Goal: Transaction & Acquisition: Download file/media

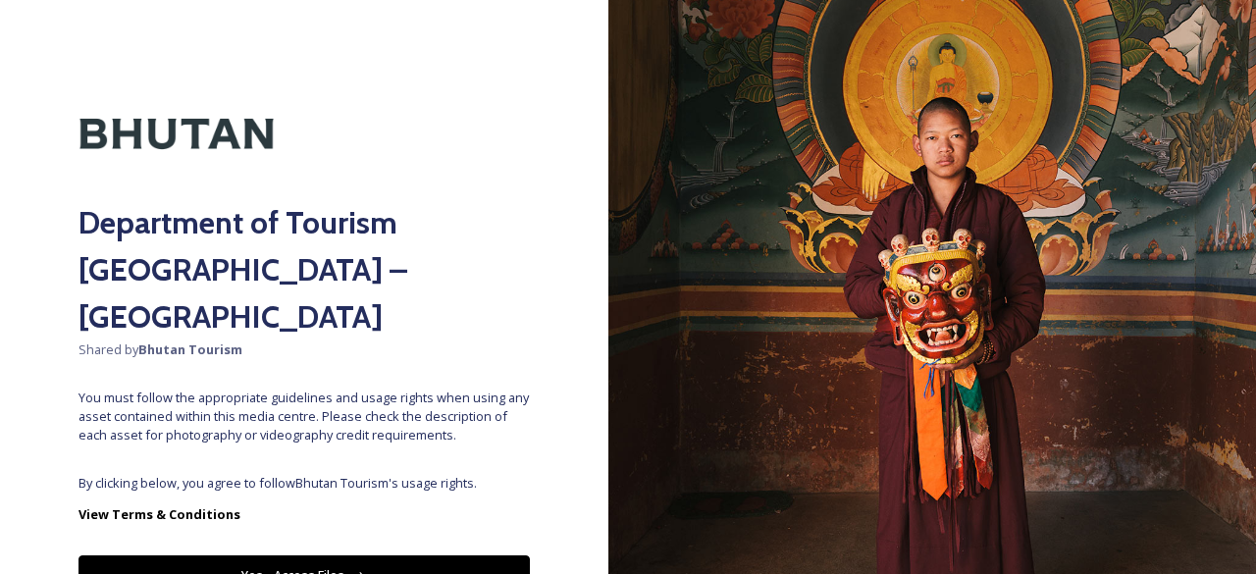
click at [322, 556] on button "Yes - Access Files" at bounding box center [305, 576] width 452 height 40
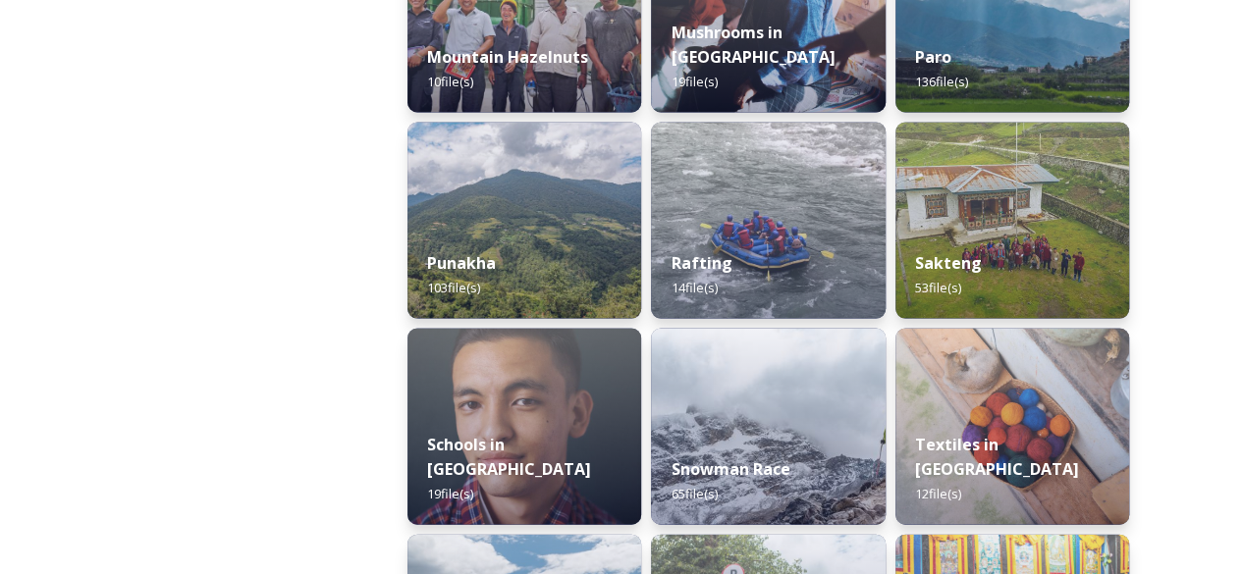
scroll to position [1843, 0]
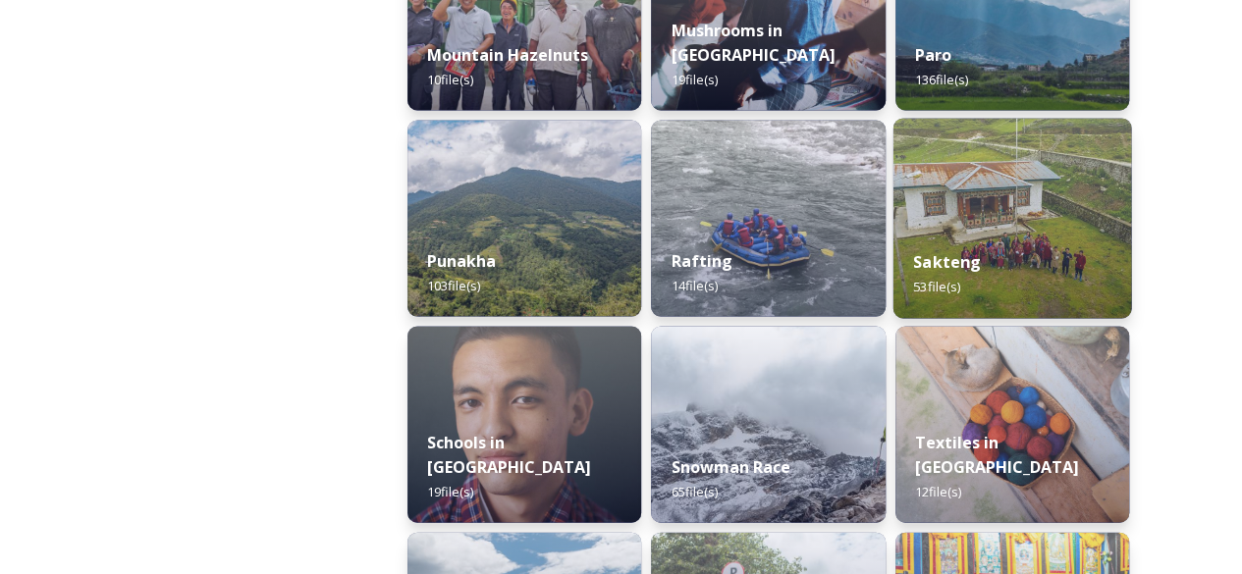
click at [948, 178] on img at bounding box center [1011, 218] width 239 height 200
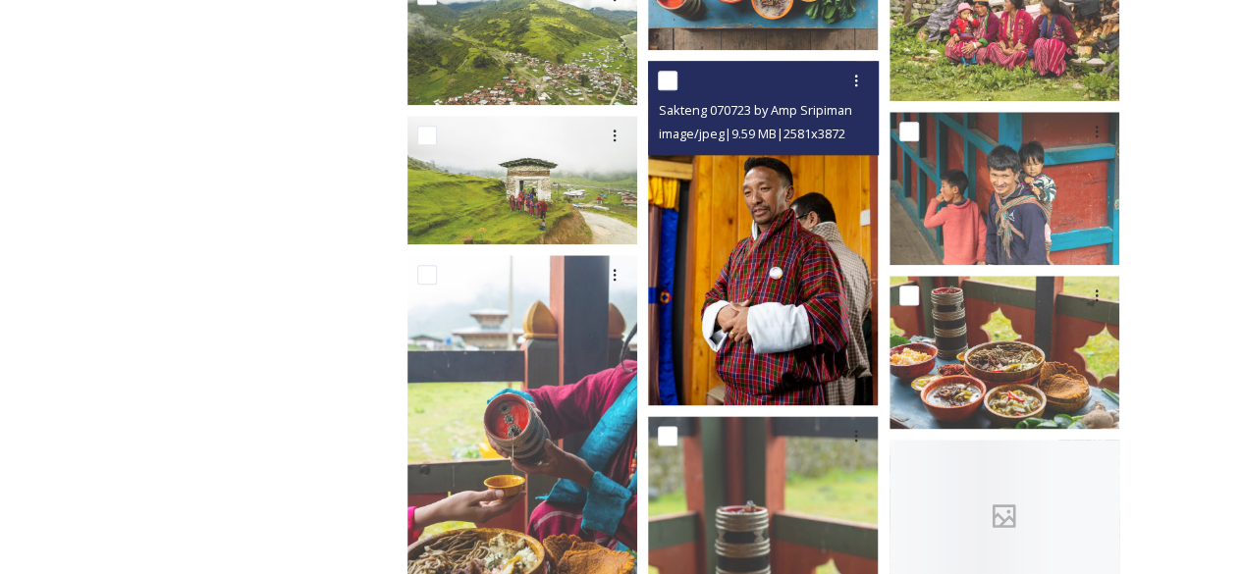
scroll to position [1276, 0]
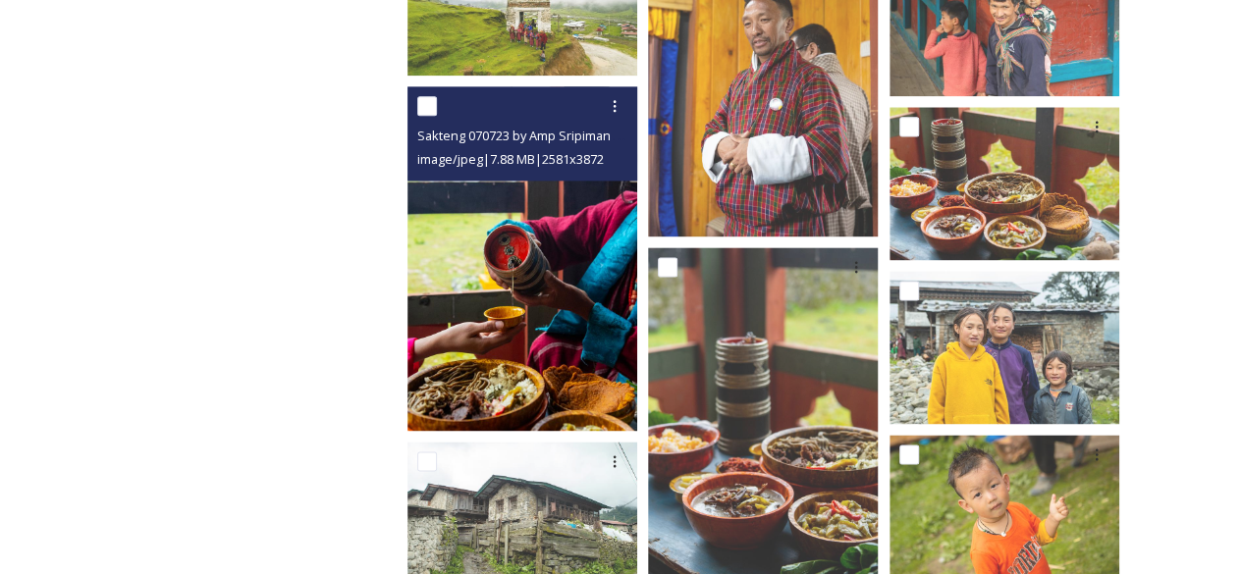
click at [575, 381] on img at bounding box center [522, 258] width 230 height 345
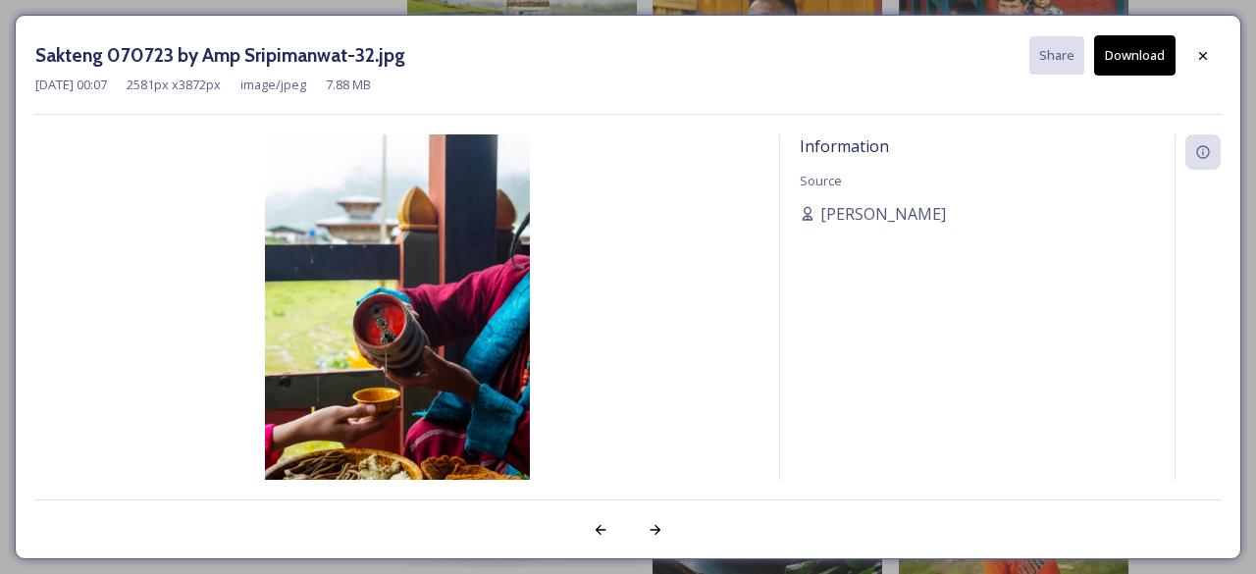
click at [1105, 62] on button "Download" at bounding box center [1134, 55] width 81 height 40
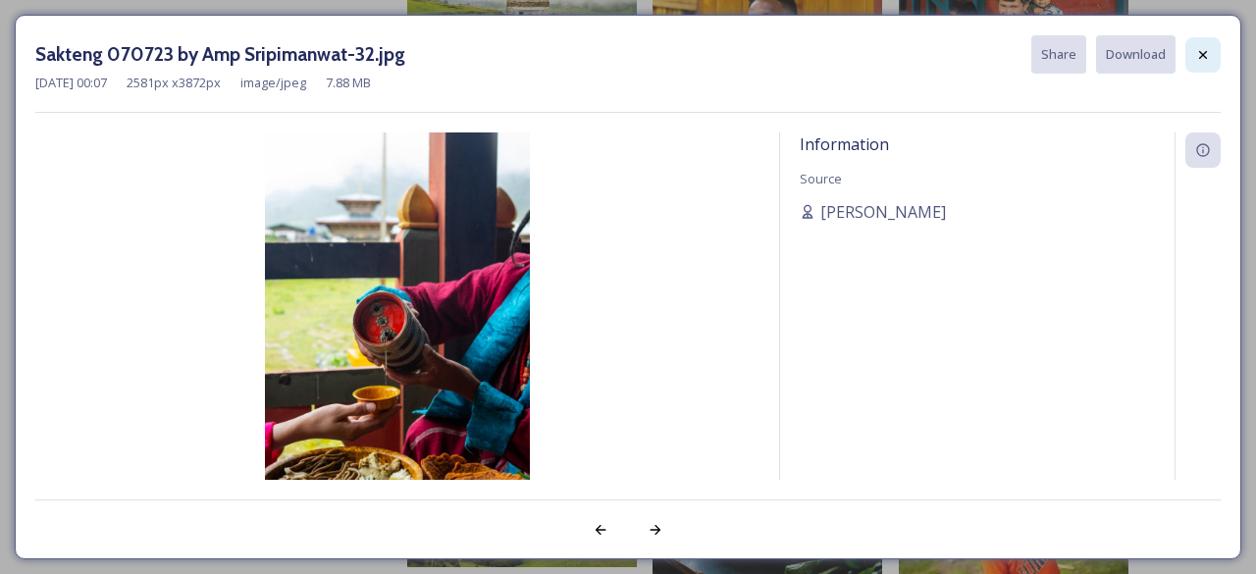
click at [1203, 58] on icon at bounding box center [1204, 55] width 16 height 16
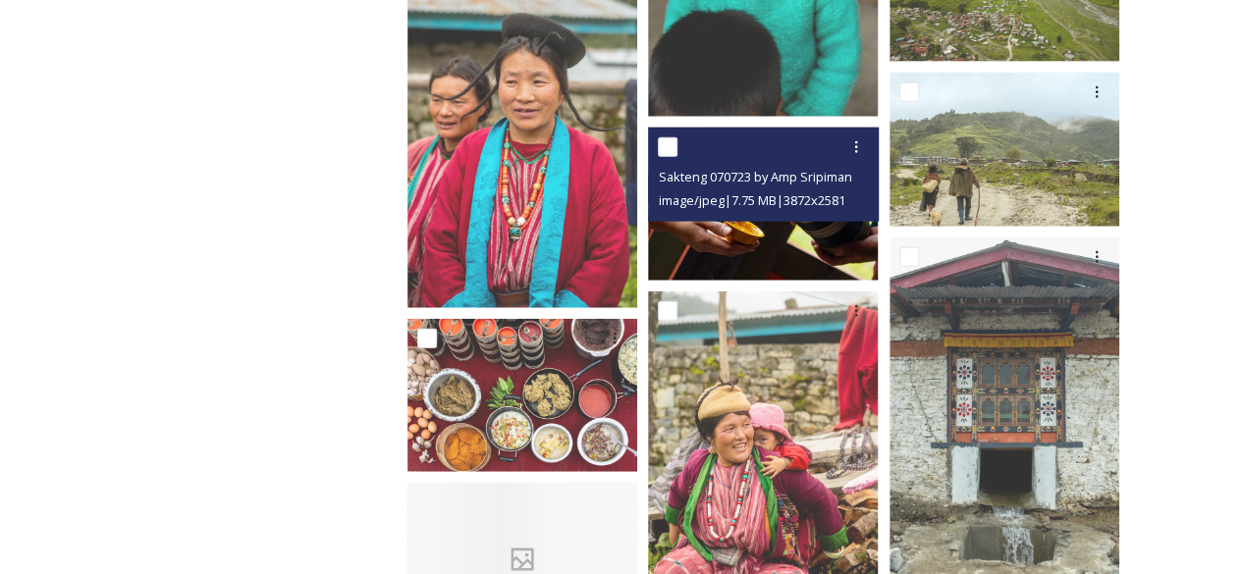
scroll to position [2356, 0]
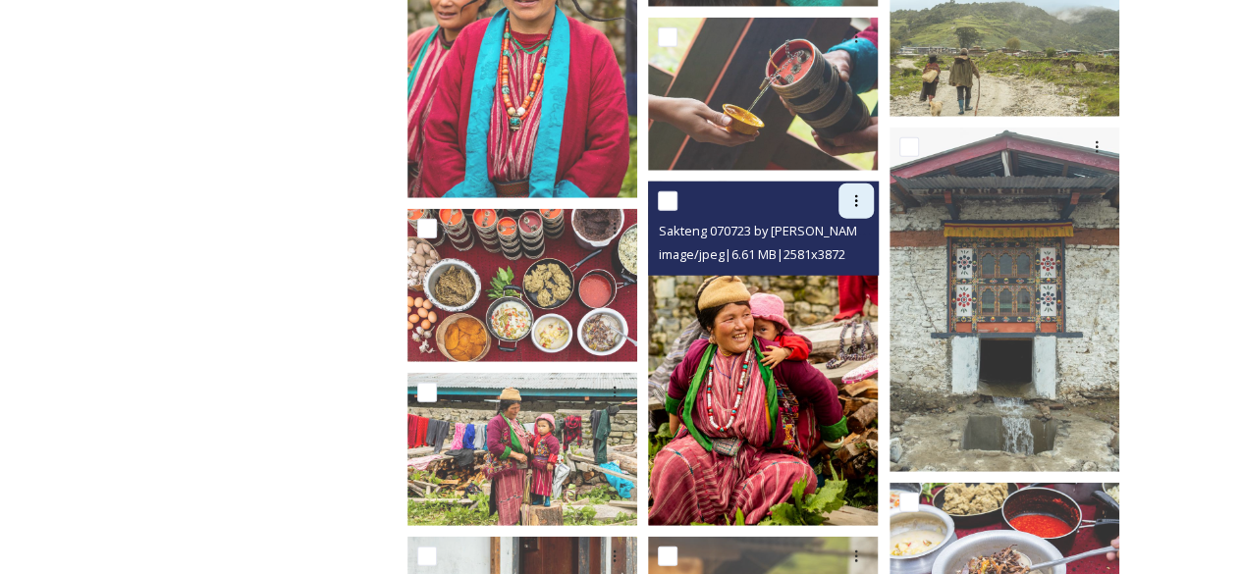
click at [850, 207] on icon at bounding box center [856, 201] width 16 height 16
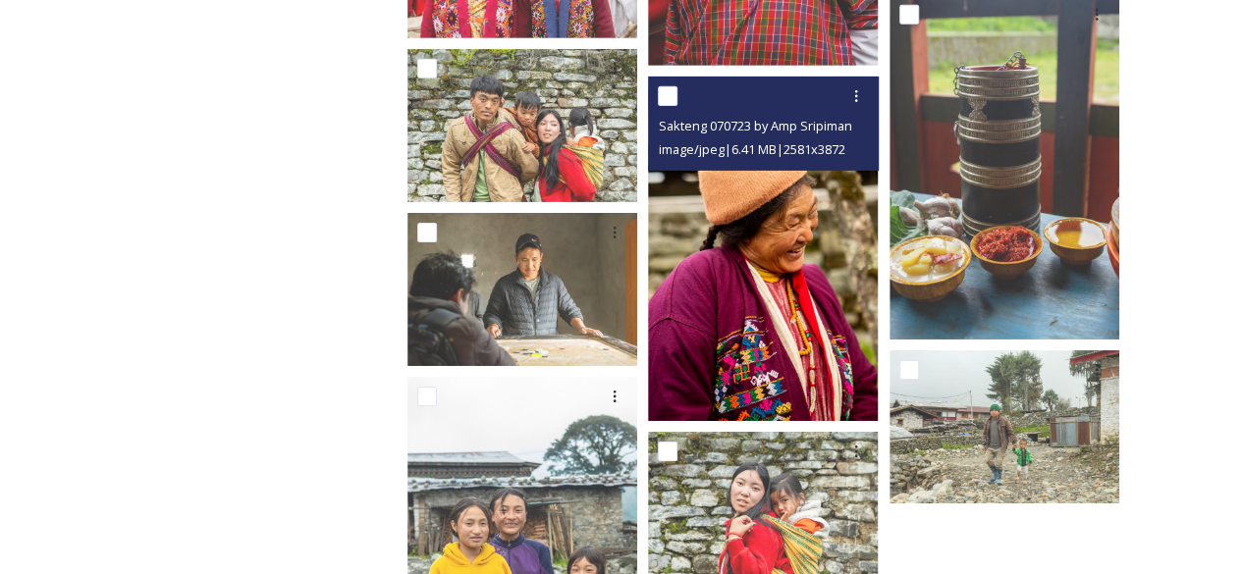
scroll to position [3141, 0]
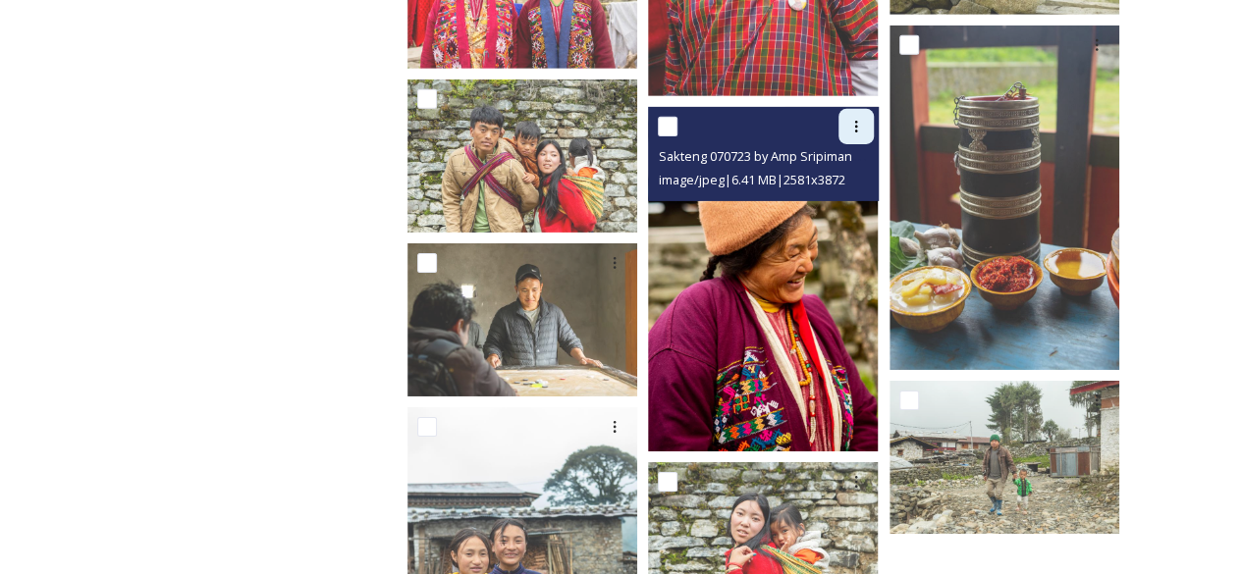
click at [865, 131] on div at bounding box center [855, 126] width 35 height 35
click at [850, 123] on icon at bounding box center [856, 127] width 16 height 16
click at [833, 203] on span "Download" at bounding box center [833, 207] width 60 height 19
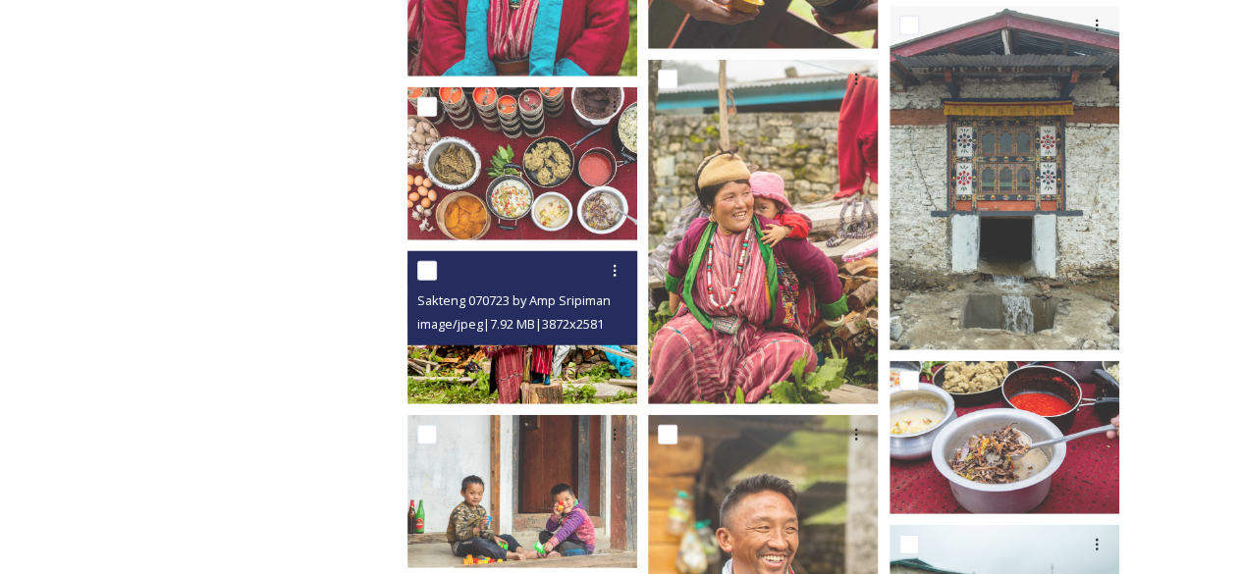
scroll to position [2772, 0]
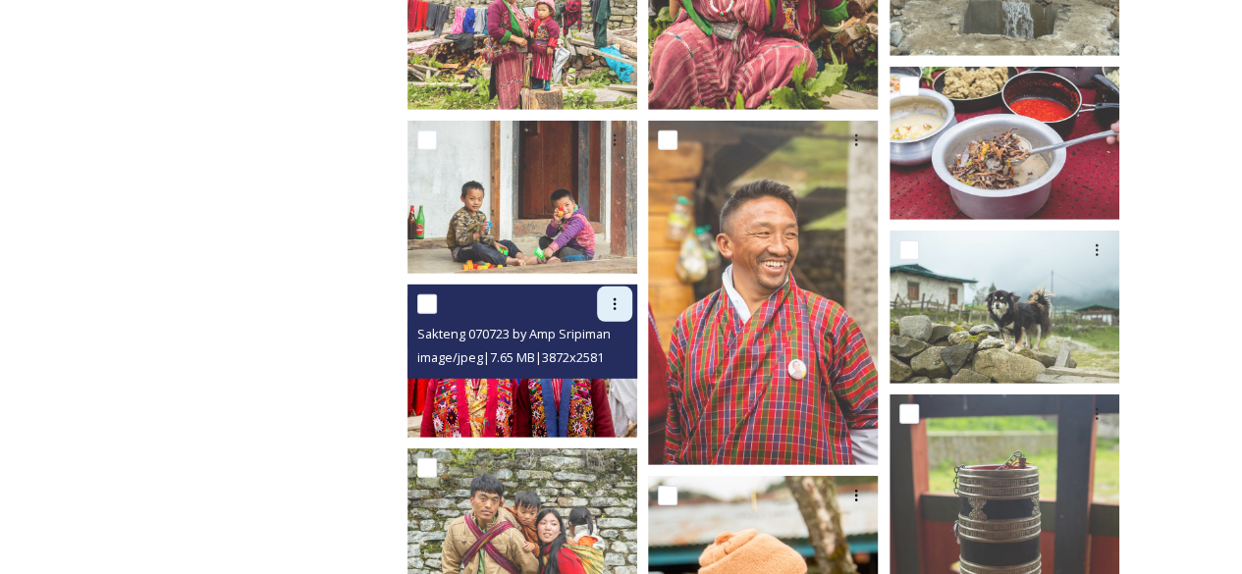
click at [609, 309] on icon at bounding box center [615, 304] width 16 height 16
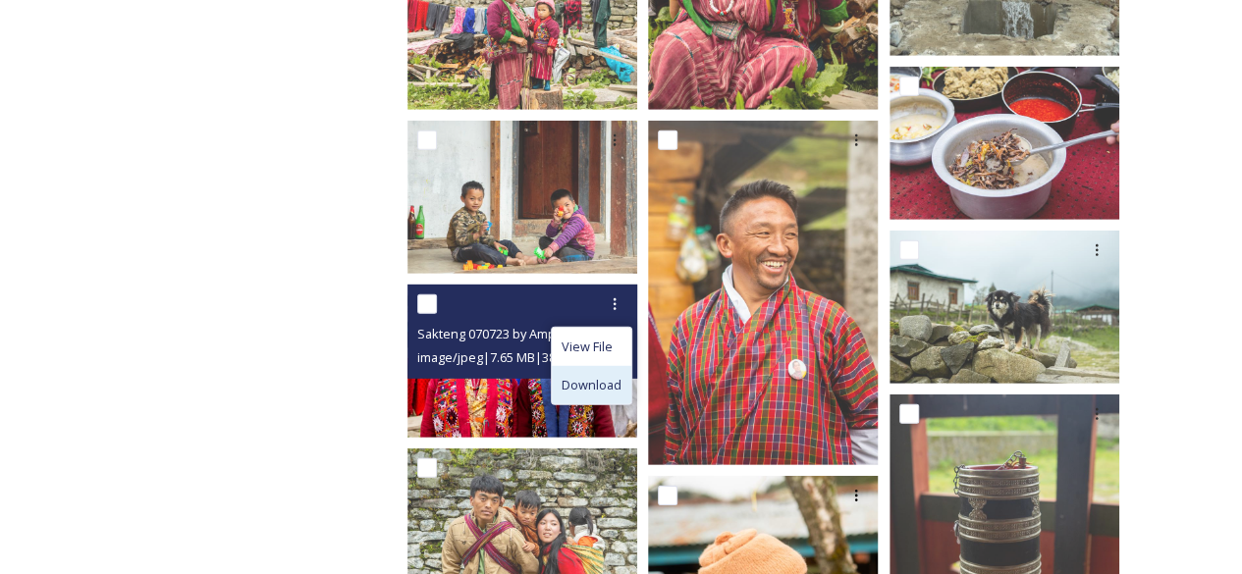
click at [584, 381] on span "Download" at bounding box center [591, 385] width 60 height 19
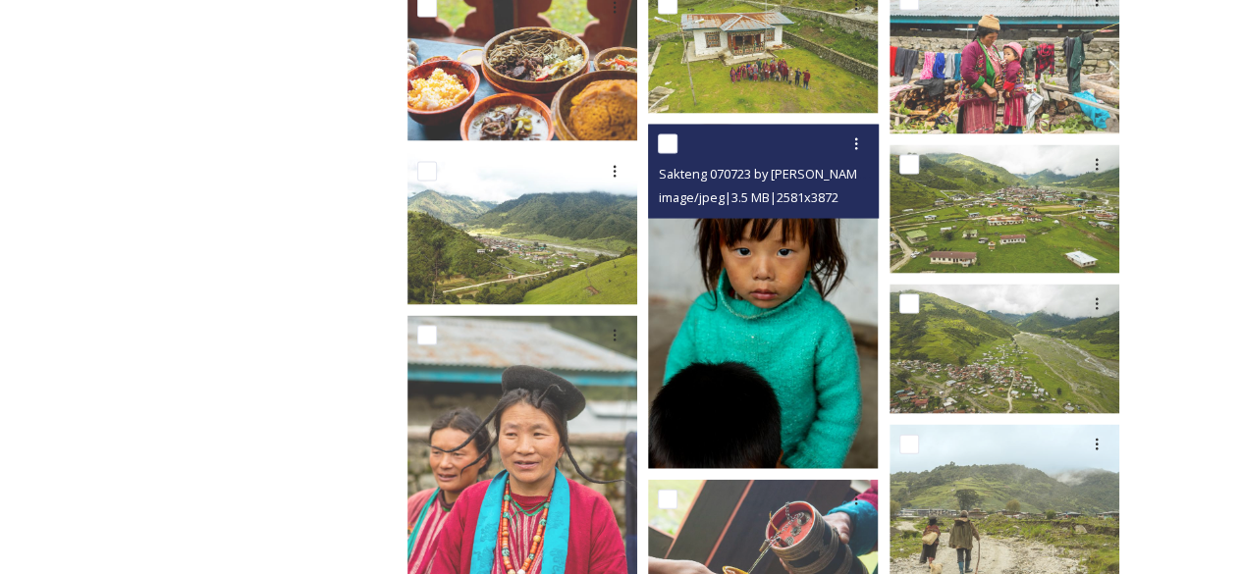
scroll to position [1889, 0]
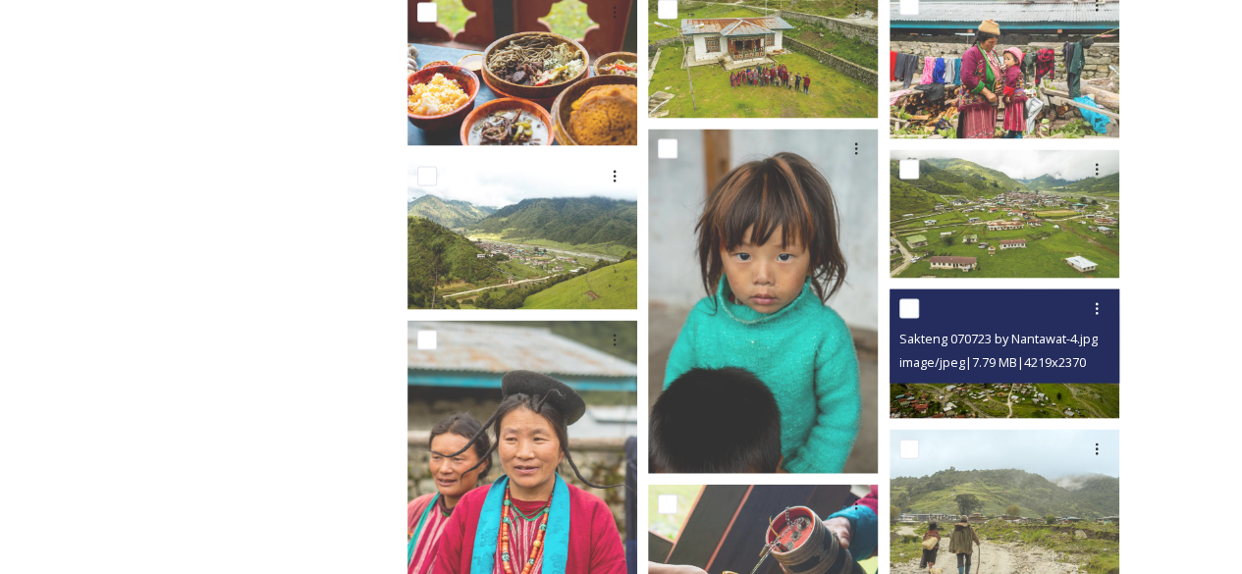
click at [1073, 362] on span "image/jpeg | 7.79 MB | 4219 x 2370" at bounding box center [992, 362] width 187 height 18
click at [1075, 389] on img at bounding box center [1004, 354] width 230 height 129
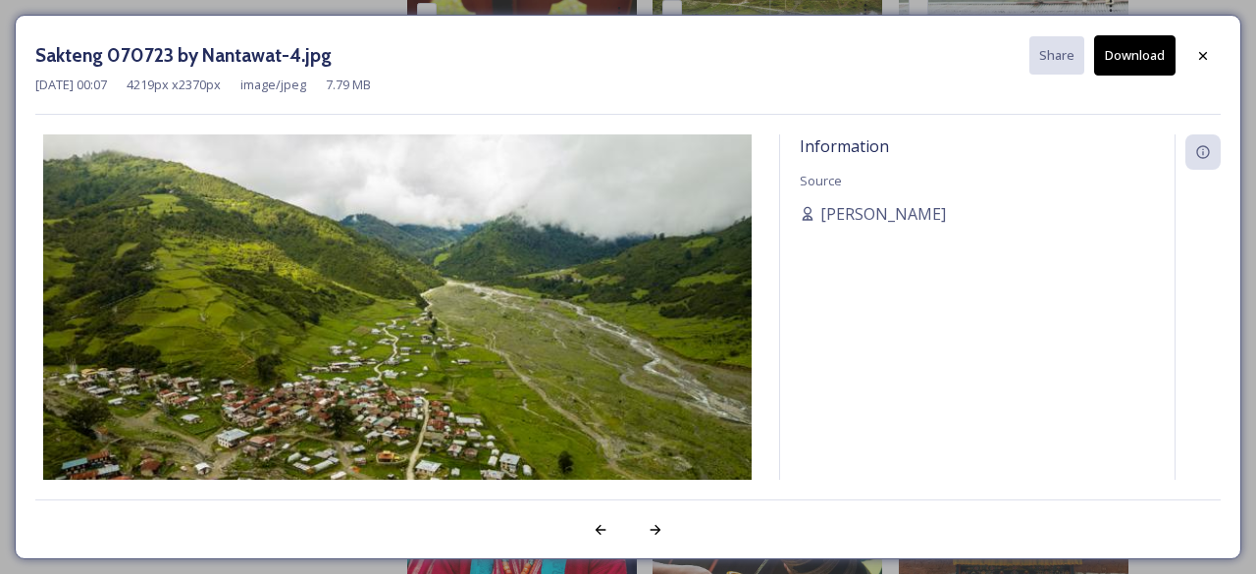
click at [0, 211] on div "Sakteng 070723 by Nantawat-4.jpg Share Download [DATE] 00:07 4219 px x 2370 px …" at bounding box center [628, 287] width 1256 height 574
click at [1191, 56] on div at bounding box center [1203, 55] width 35 height 35
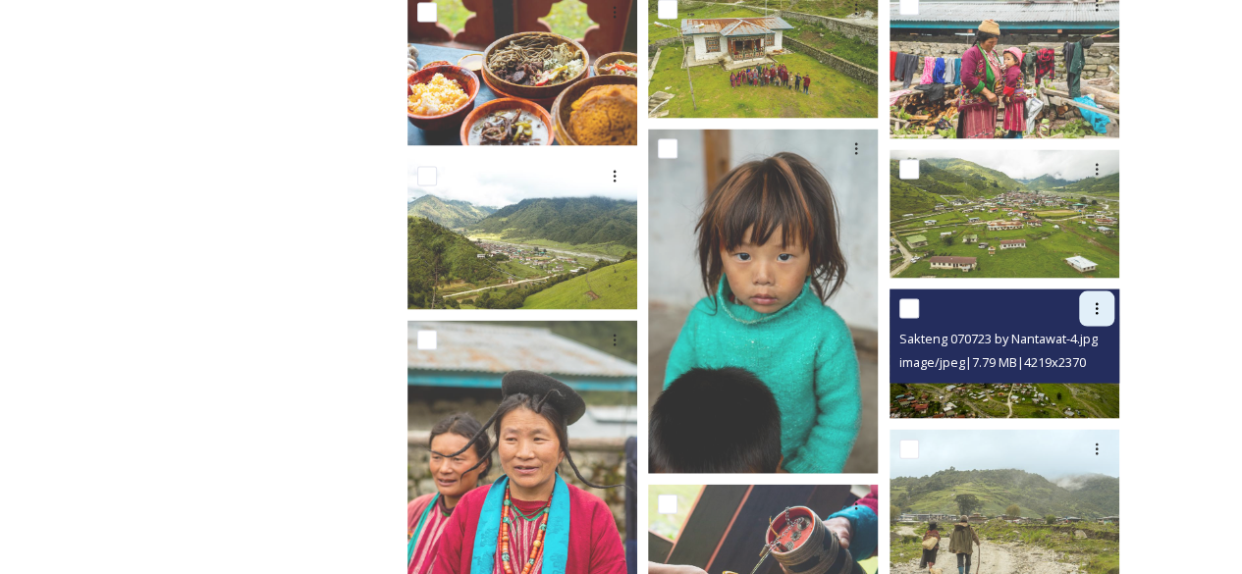
click at [1092, 311] on icon at bounding box center [1097, 309] width 16 height 16
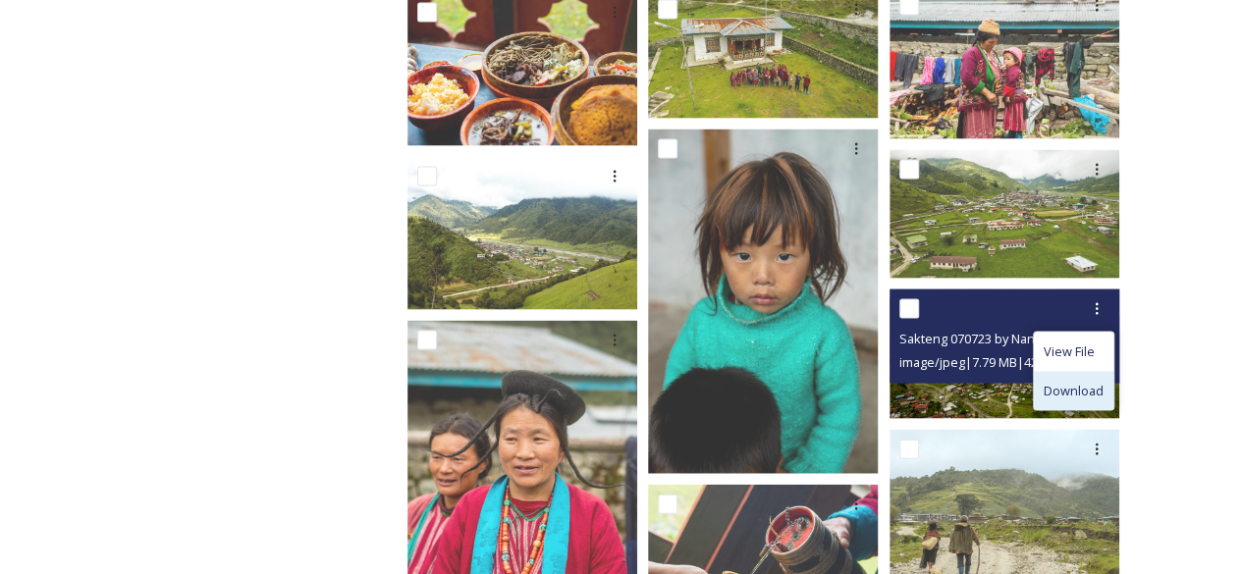
click at [1056, 385] on span "Download" at bounding box center [1073, 391] width 60 height 19
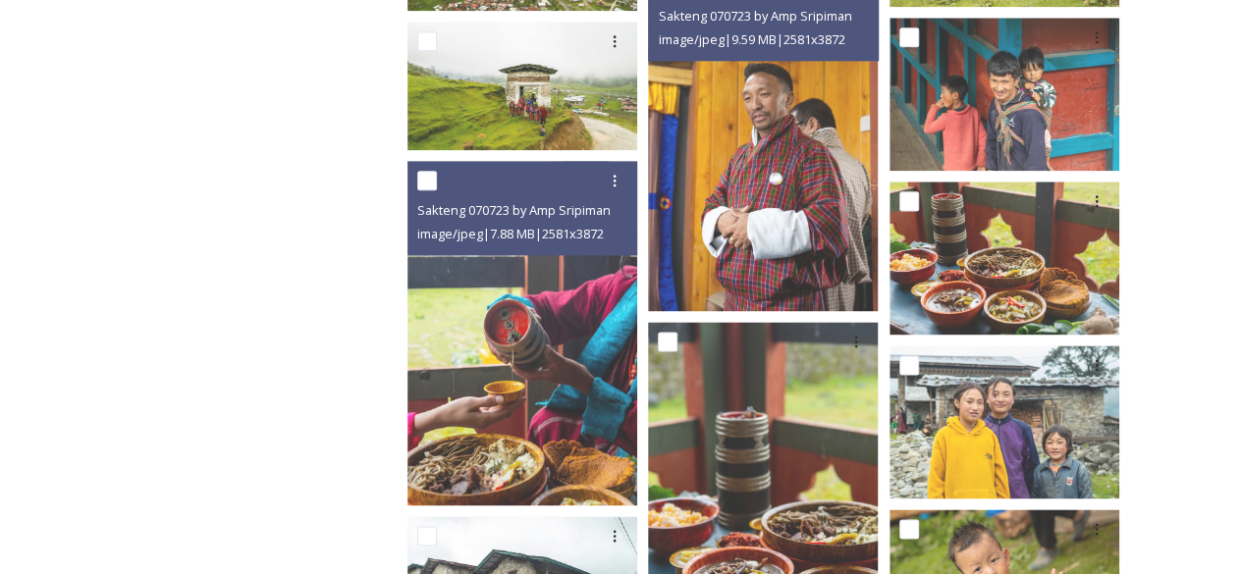
scroll to position [907, 0]
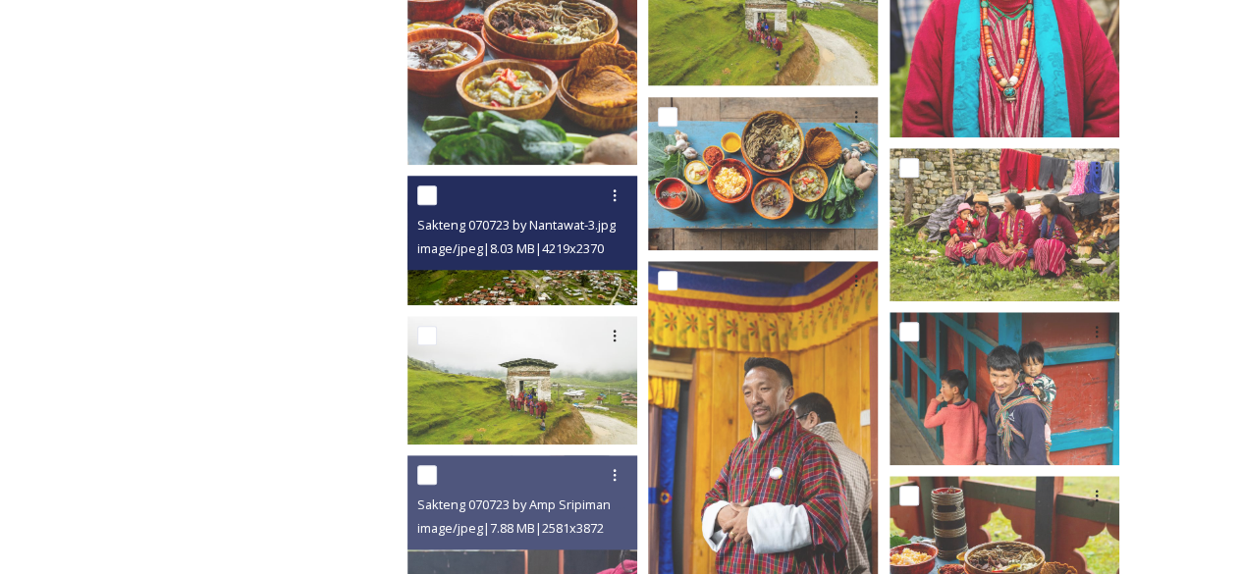
click at [595, 276] on img at bounding box center [522, 240] width 230 height 129
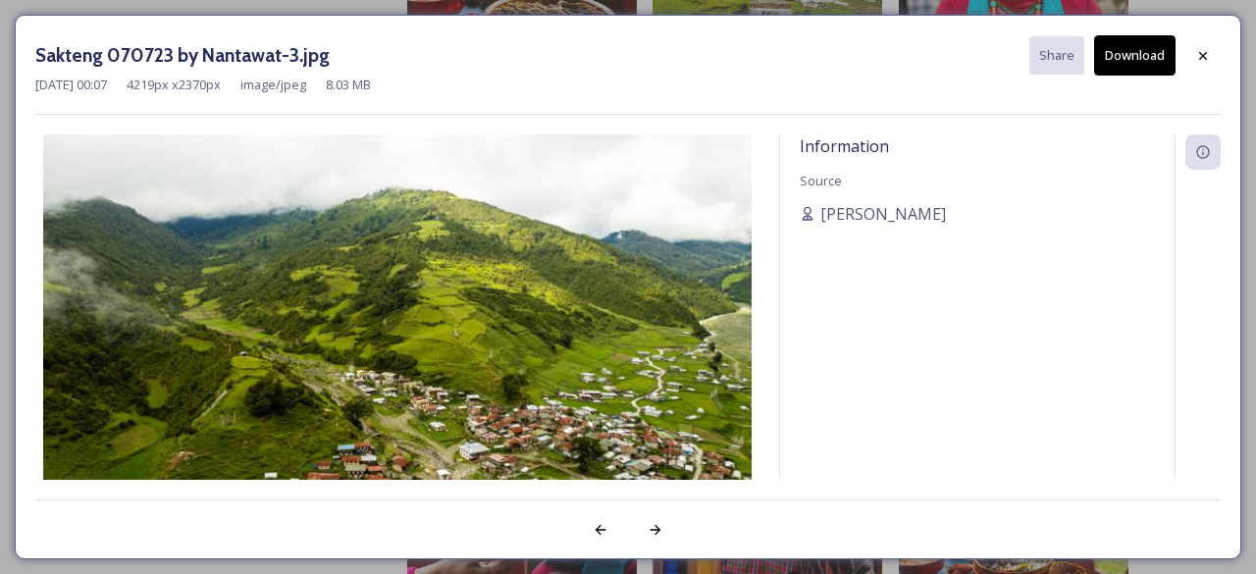
click at [126, 293] on img at bounding box center [397, 333] width 724 height 398
click at [121, 293] on img at bounding box center [397, 333] width 724 height 398
click at [0, 307] on div "Sakteng 070723 by Nantawat-3.jpg Share Download [DATE] 00:07 4219 px x 2370 px …" at bounding box center [628, 287] width 1256 height 574
click at [1202, 48] on icon at bounding box center [1204, 56] width 16 height 16
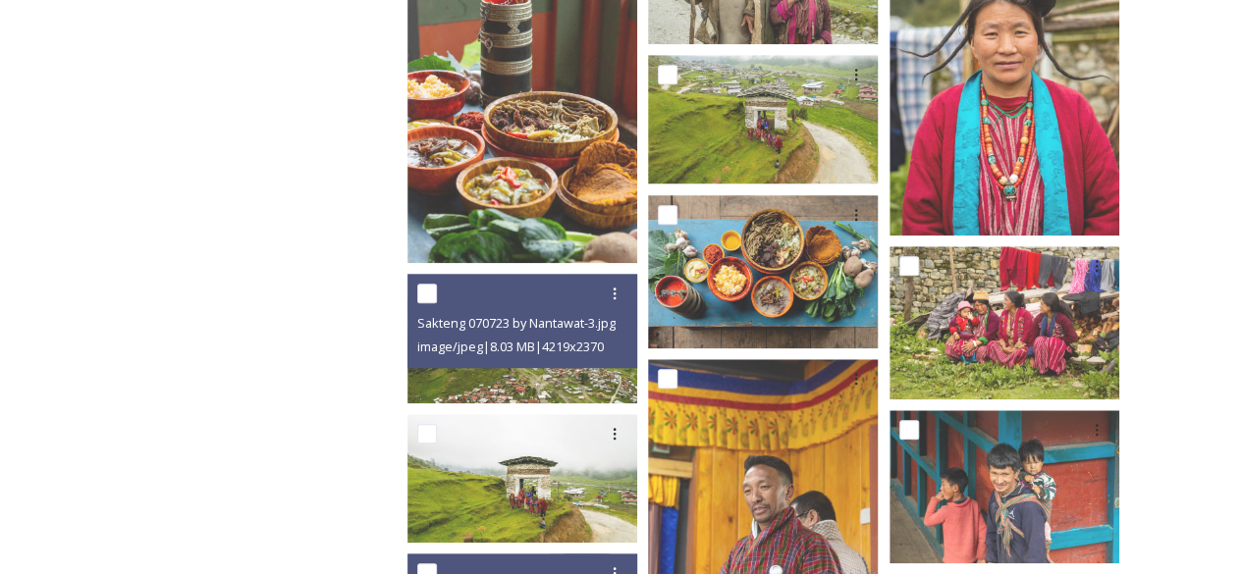
scroll to position [711, 0]
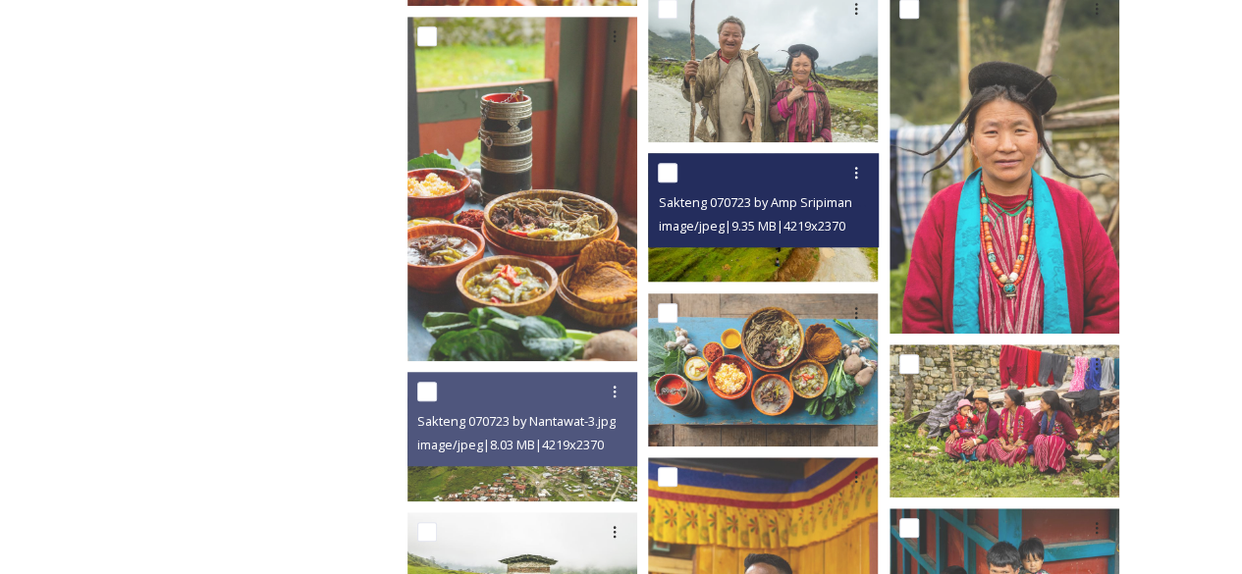
click at [698, 252] on img at bounding box center [763, 217] width 230 height 129
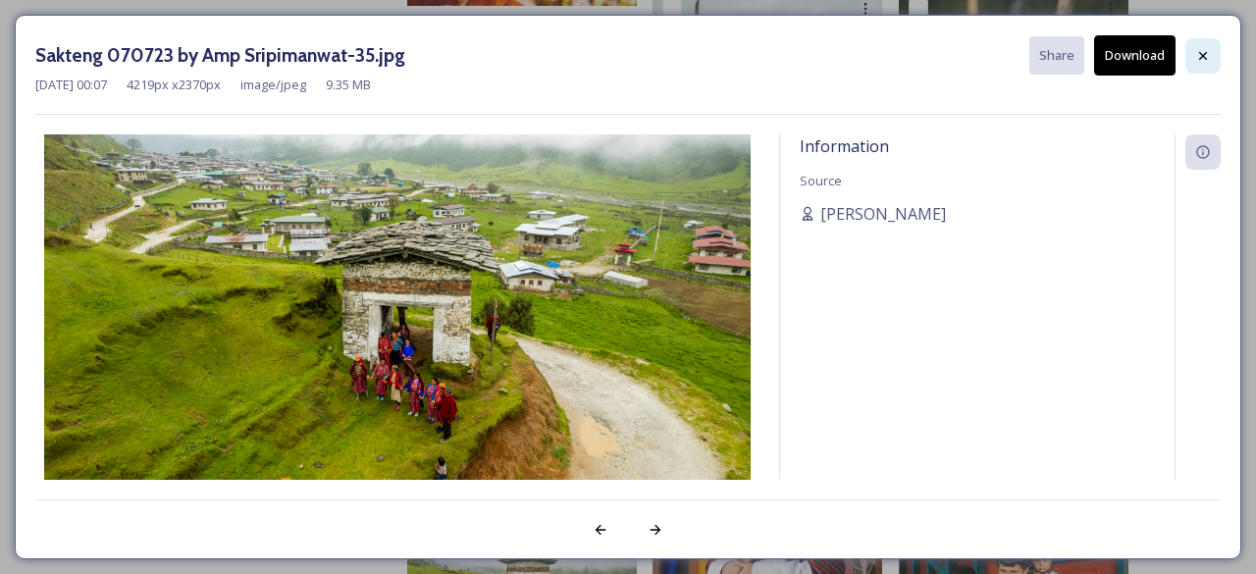
click at [1195, 62] on div at bounding box center [1203, 55] width 35 height 35
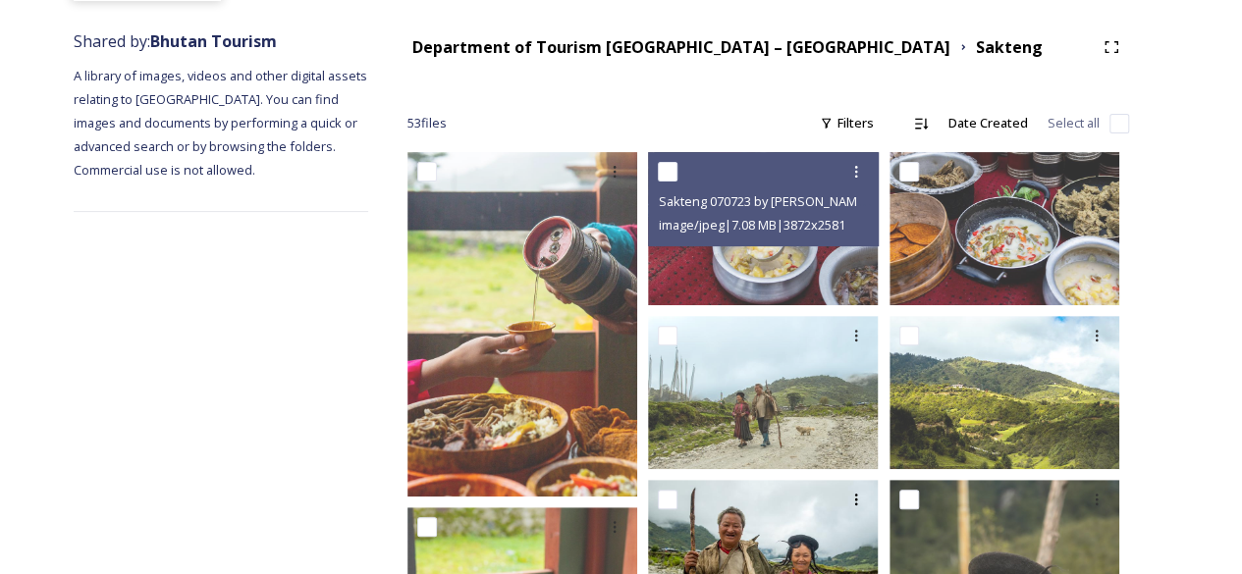
scroll to position [24, 0]
